Goal: Information Seeking & Learning: Learn about a topic

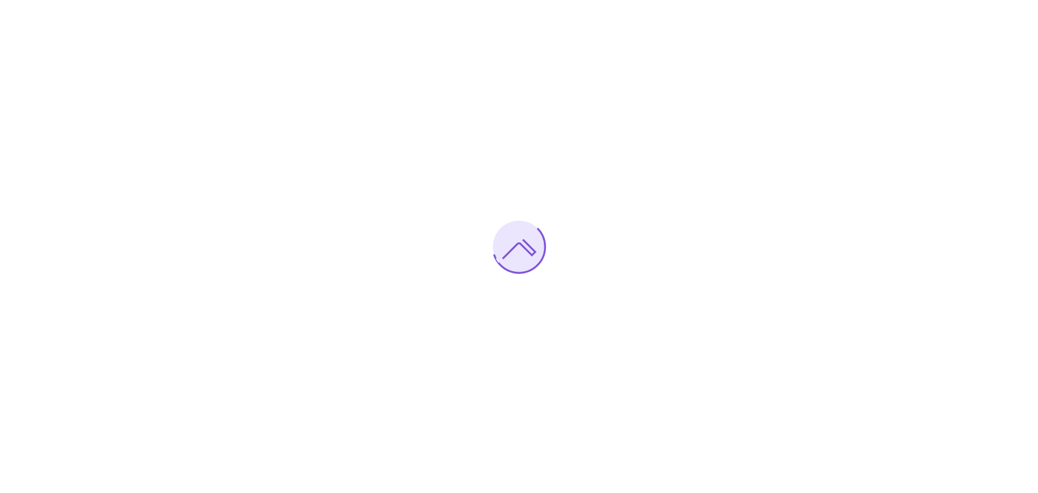
click at [770, 104] on div at bounding box center [519, 246] width 1038 height 493
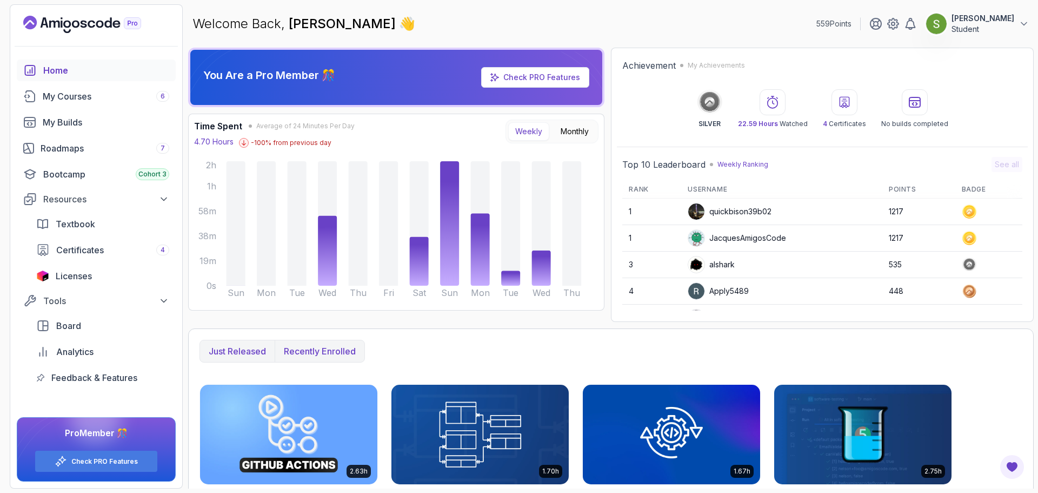
click at [333, 352] on p "Recently enrolled" at bounding box center [320, 350] width 72 height 13
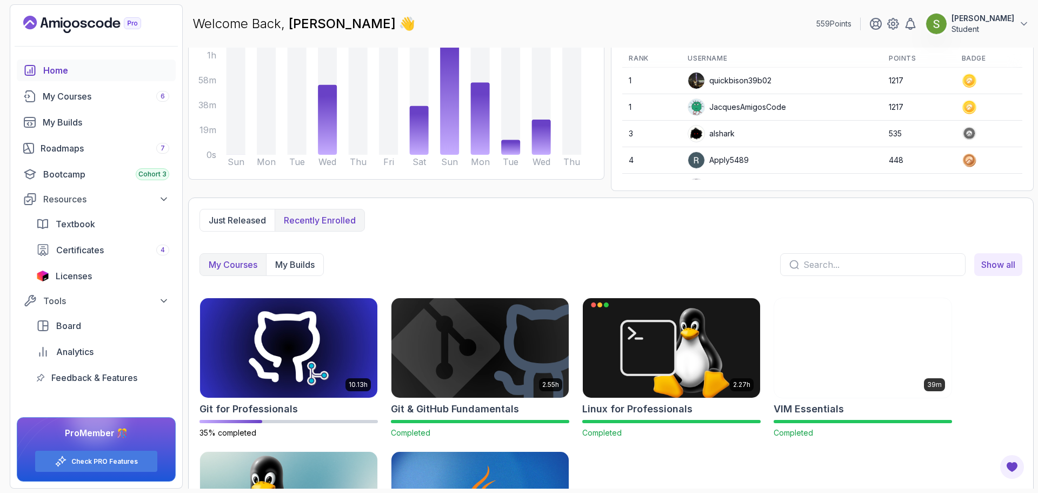
scroll to position [147, 0]
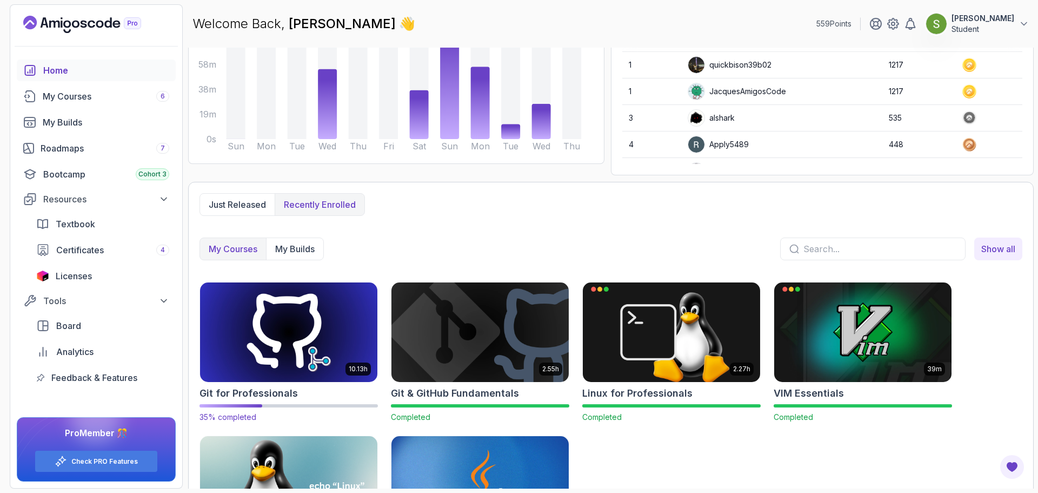
click at [316, 342] on img at bounding box center [289, 332] width 186 height 104
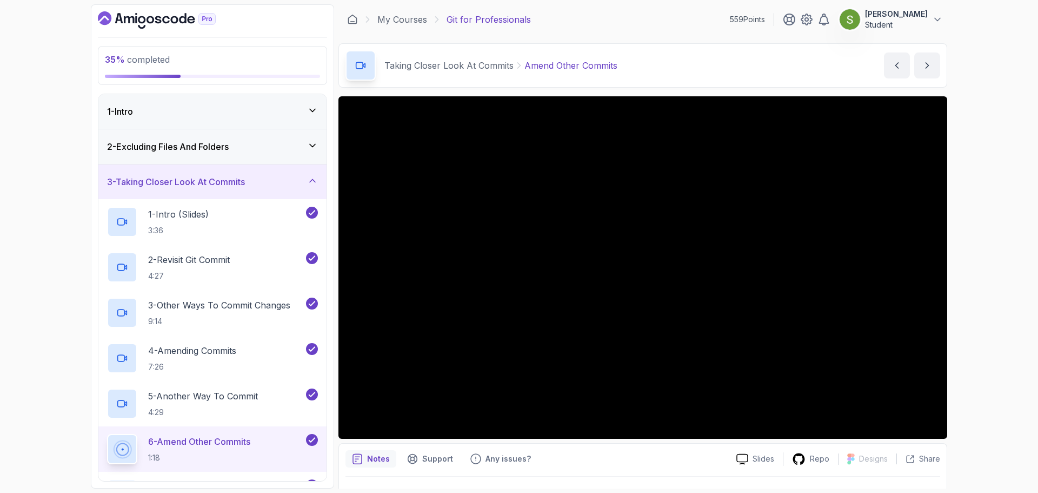
click at [293, 182] on div "3 - Taking Closer Look At Commits" at bounding box center [212, 181] width 211 height 13
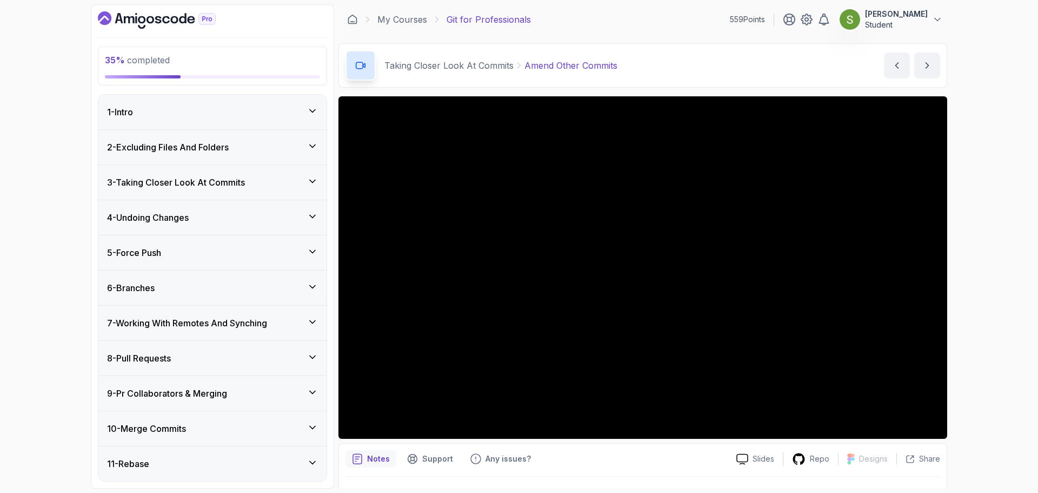
click at [276, 325] on div "7 - Working With Remotes And Synching" at bounding box center [212, 322] width 211 height 13
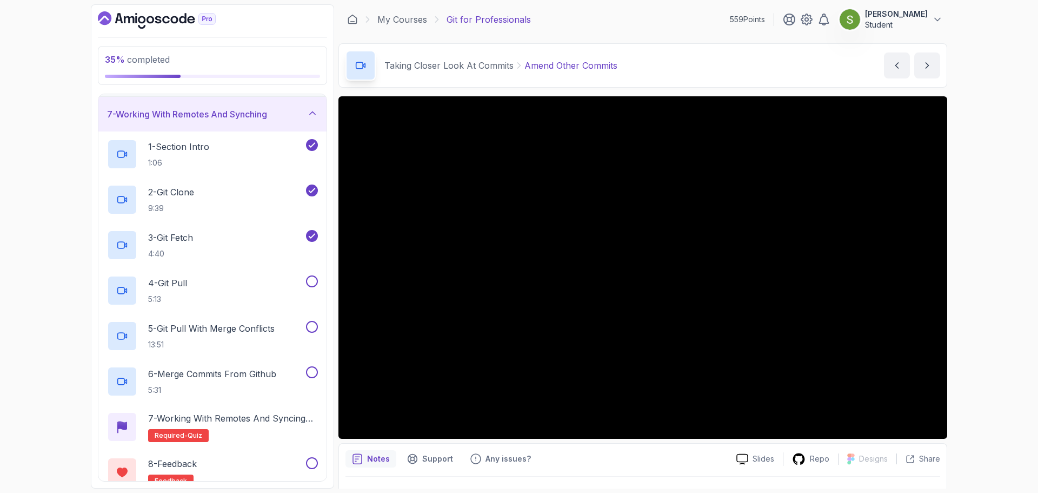
scroll to position [209, 0]
click at [267, 290] on div "4 - Git Pull 5:13" at bounding box center [205, 290] width 197 height 30
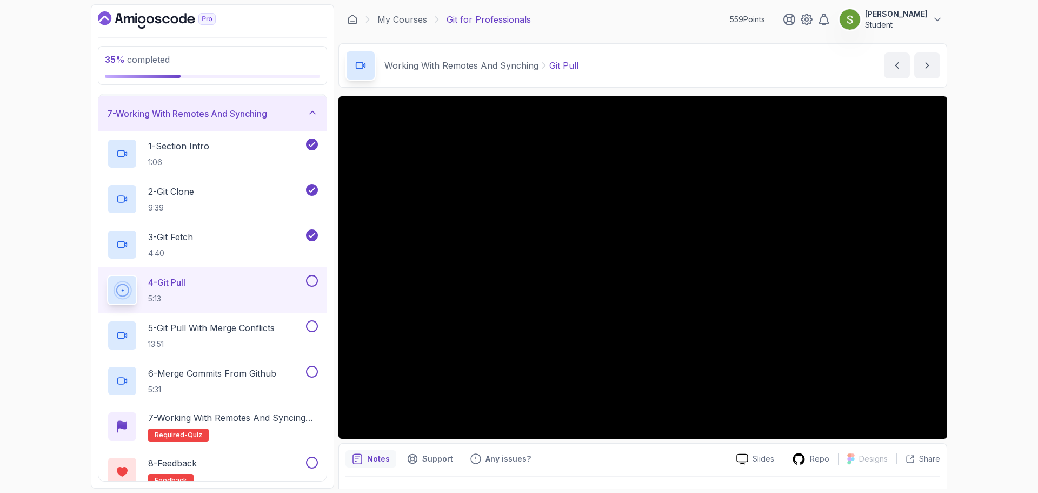
click at [107, 275] on button "4 - Git Pull 5:13" at bounding box center [212, 290] width 211 height 30
